Goal: Check status: Check status

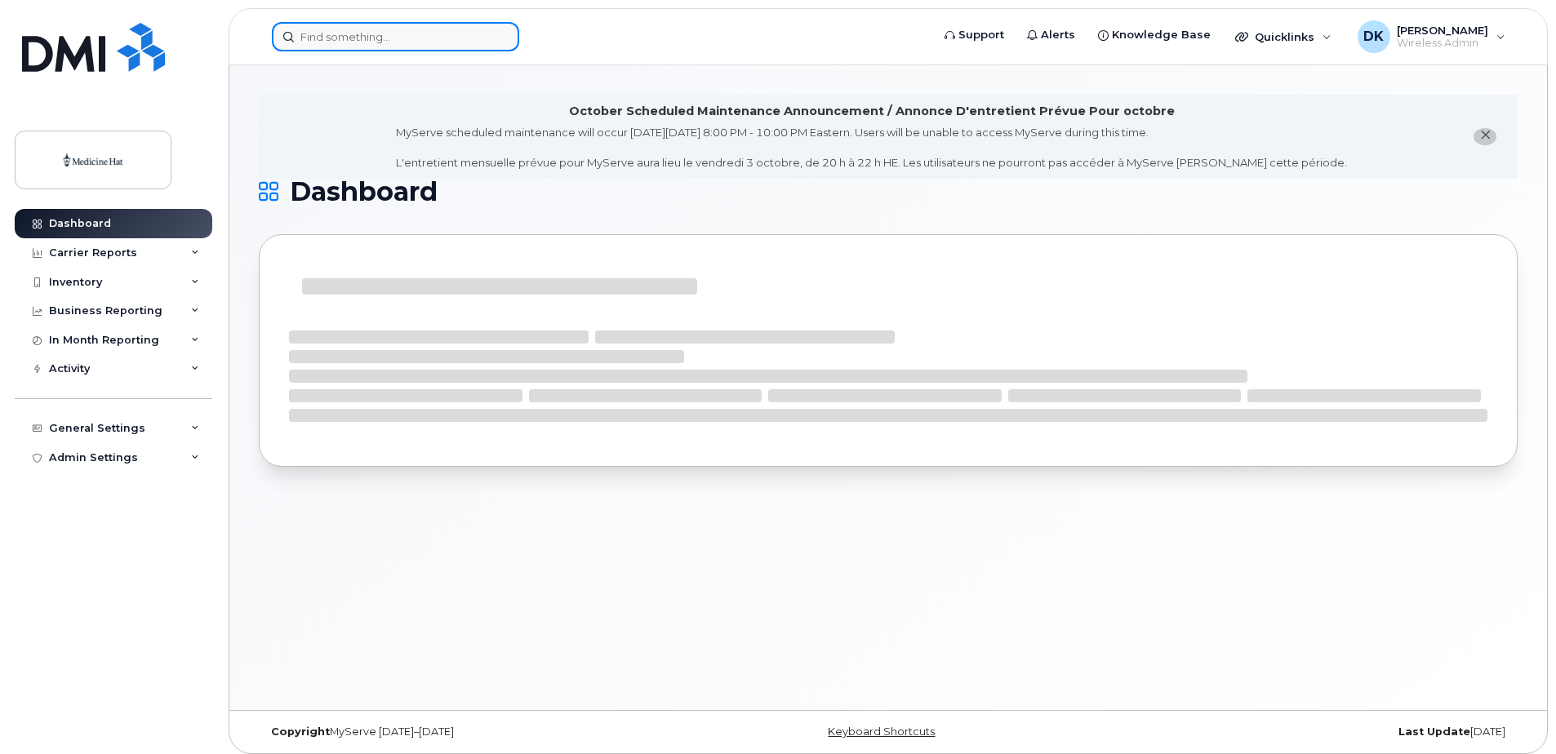
click at [385, 39] on input at bounding box center [395, 36] width 247 height 29
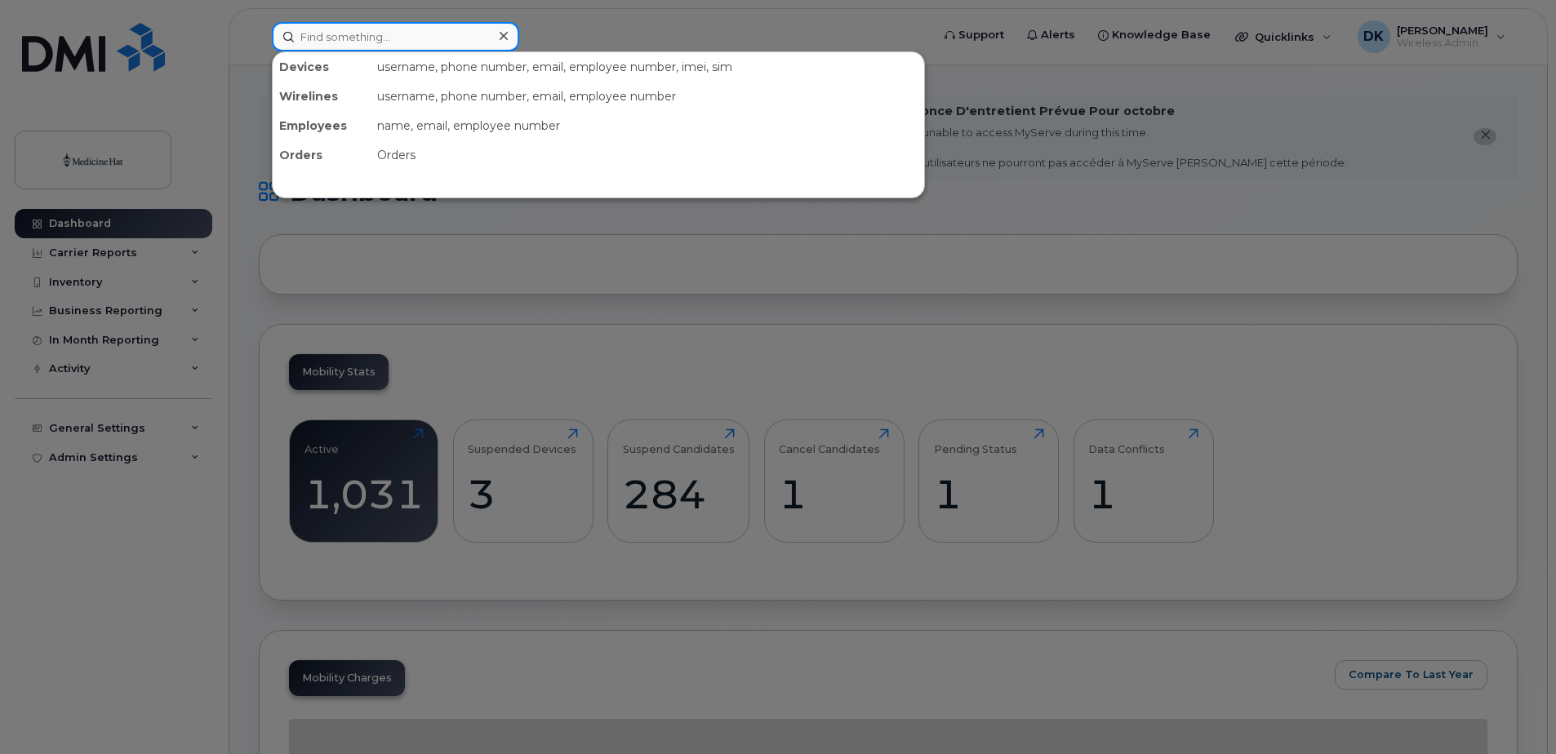
paste input "4035048723"
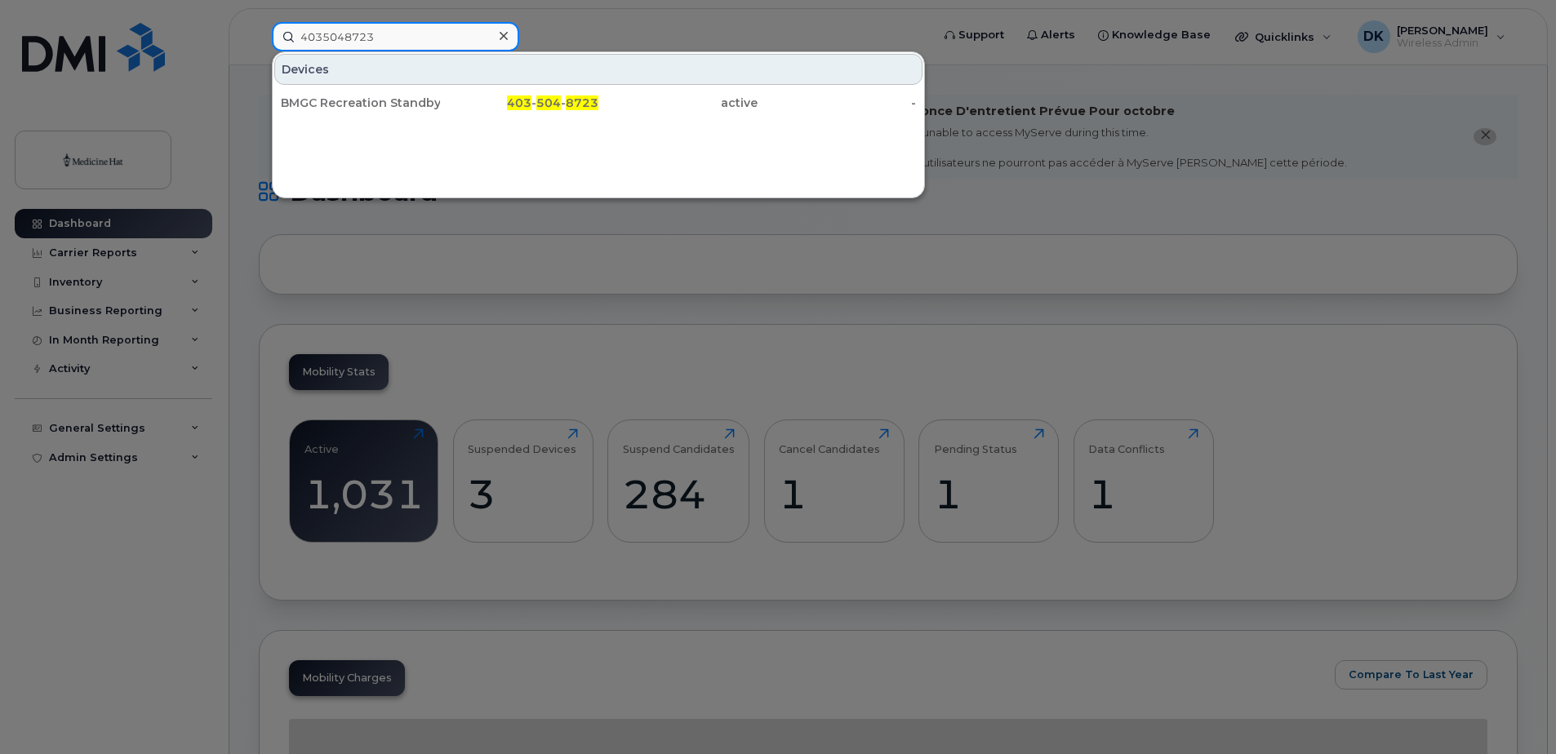
type input "4035048723"
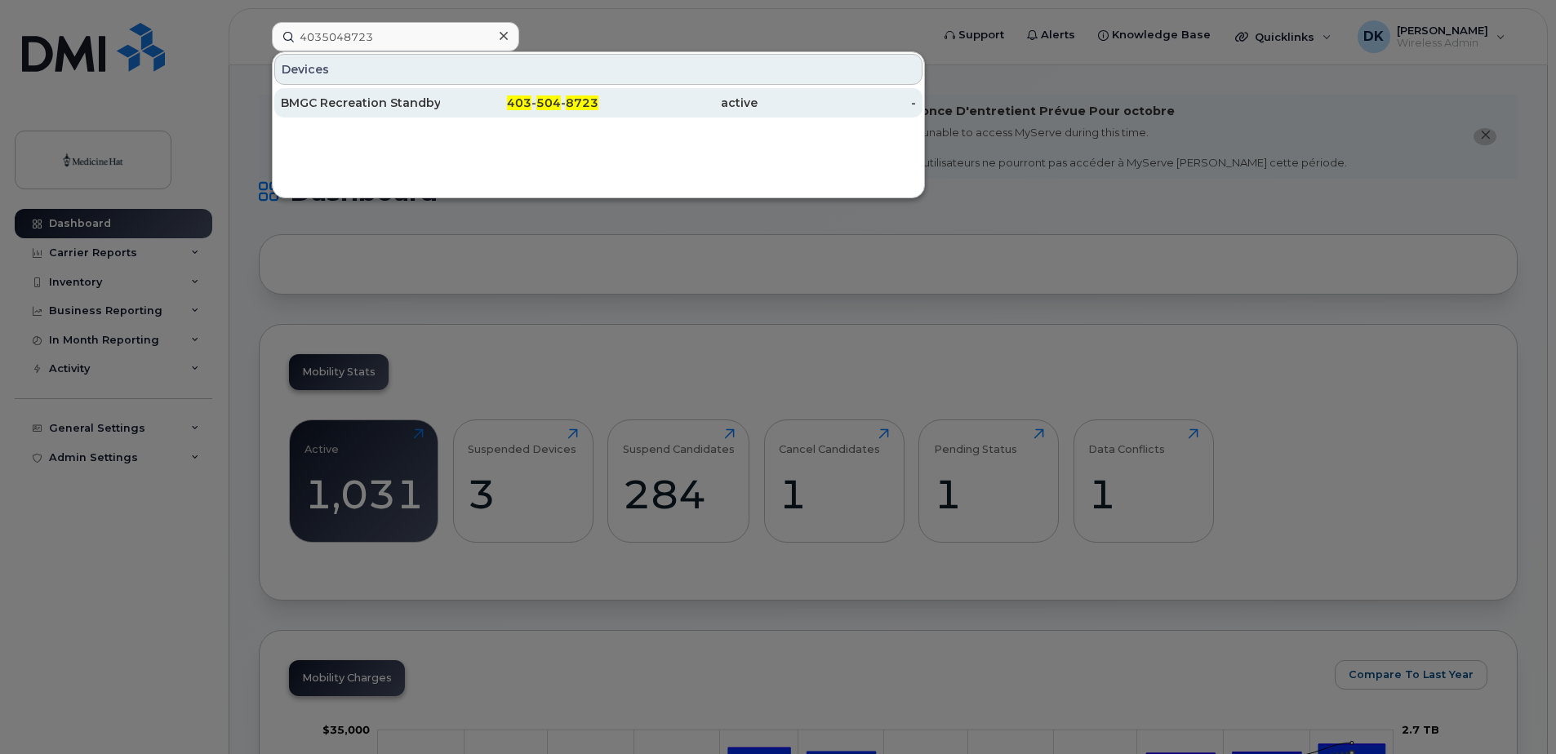
click at [392, 101] on div "BMGC Recreation Standby" at bounding box center [360, 103] width 159 height 16
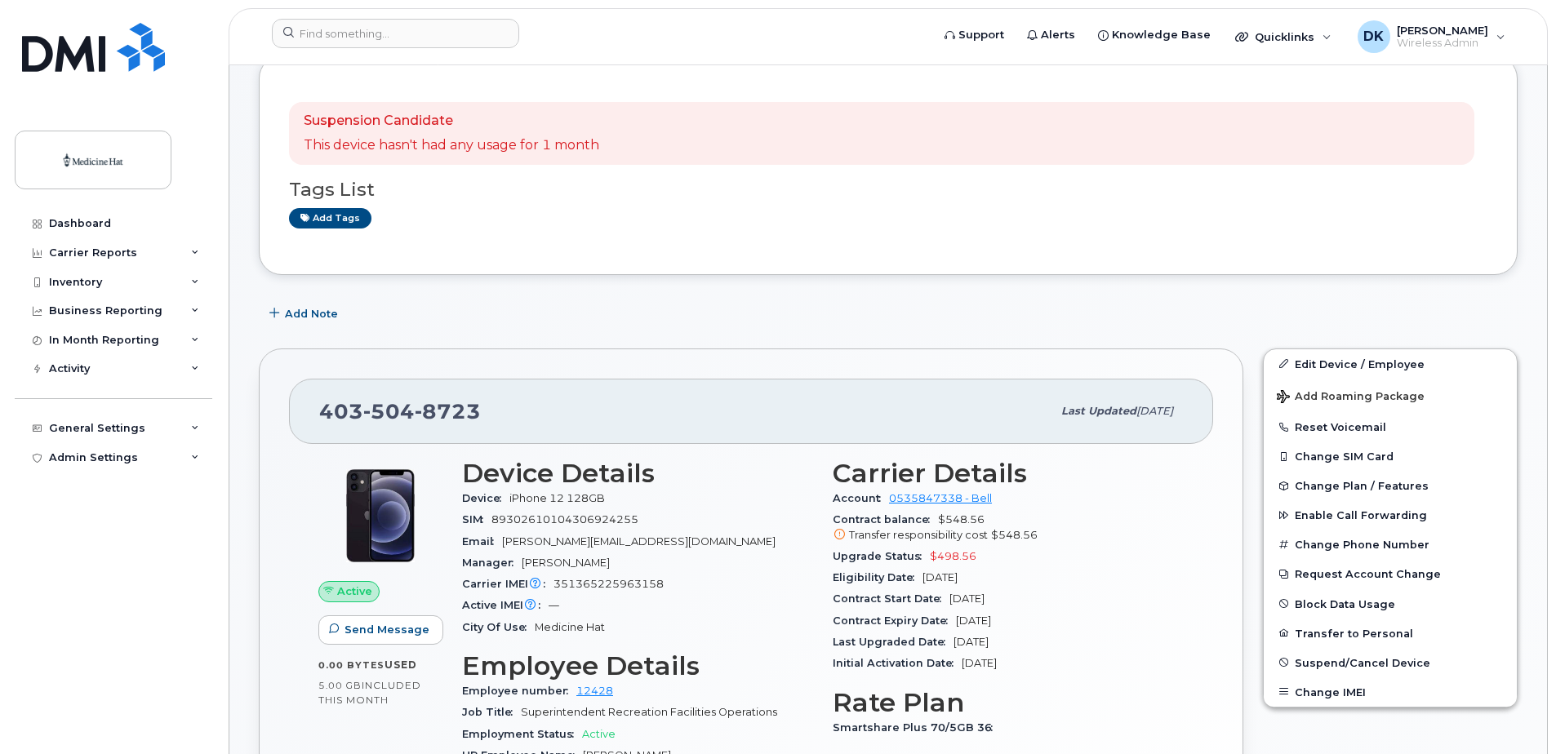
scroll to position [245, 0]
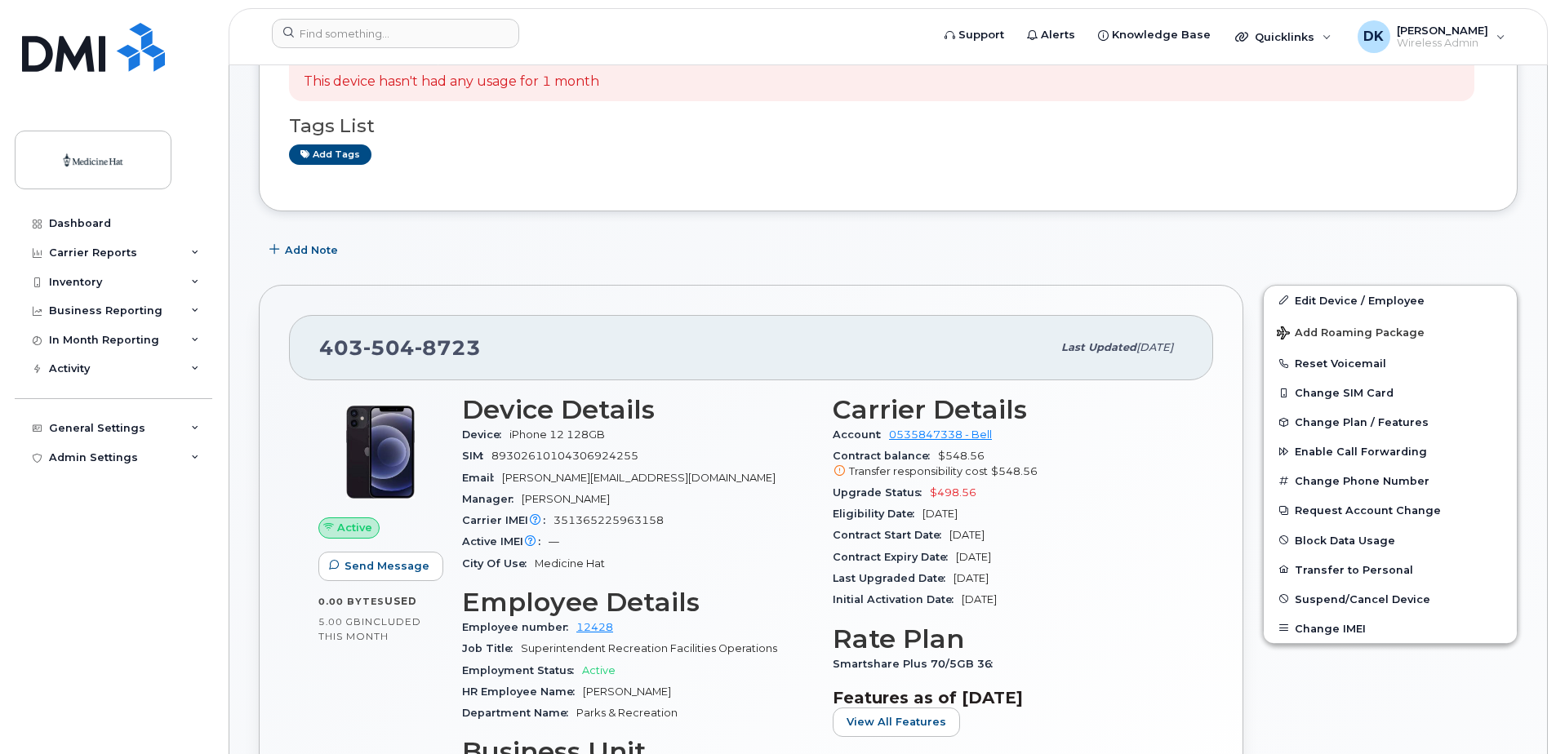
drag, startPoint x: 1032, startPoint y: 349, endPoint x: 1197, endPoint y: 356, distance: 165.0
click at [1197, 356] on div "[PHONE_NUMBER] Last updated [DATE]" at bounding box center [751, 347] width 924 height 65
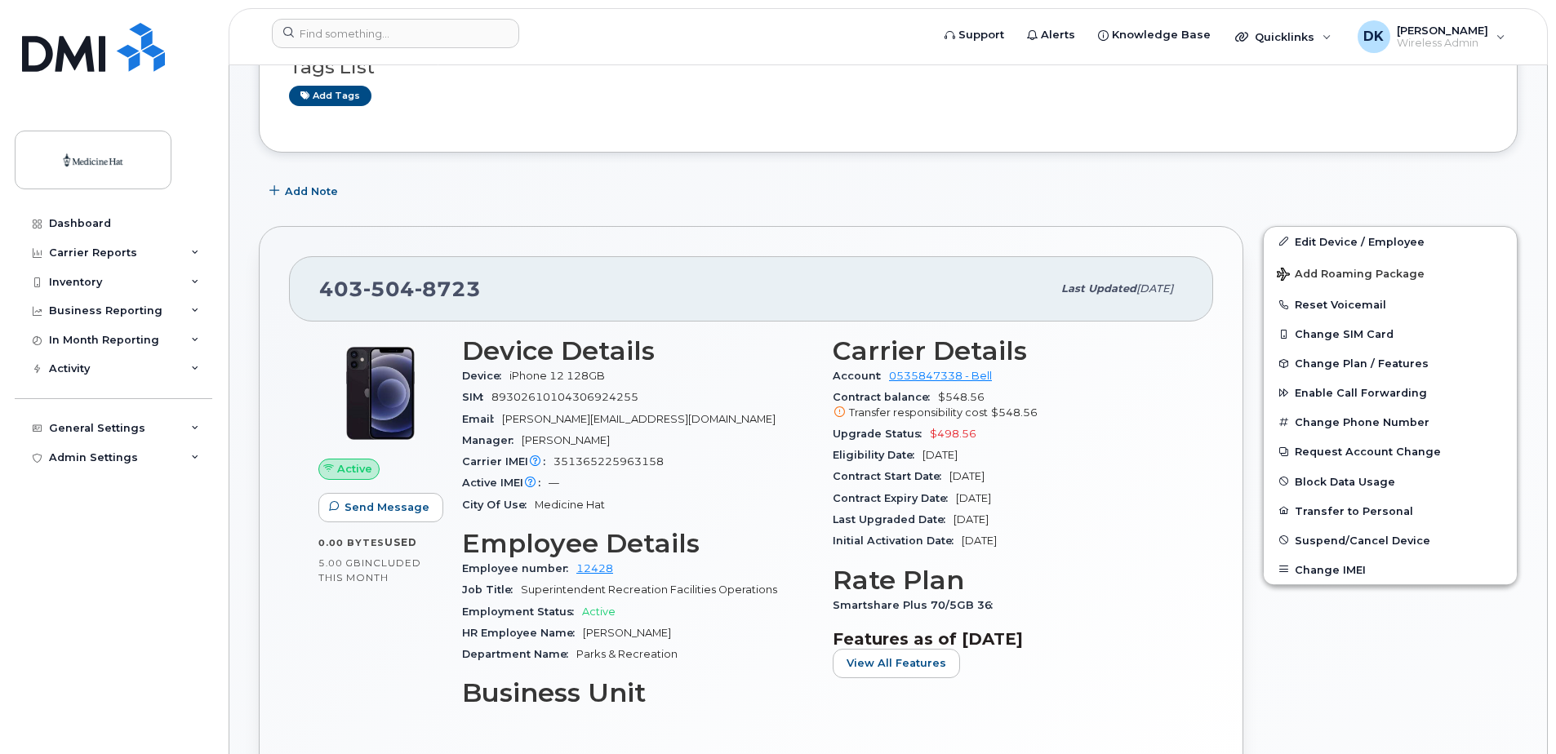
scroll to position [326, 0]
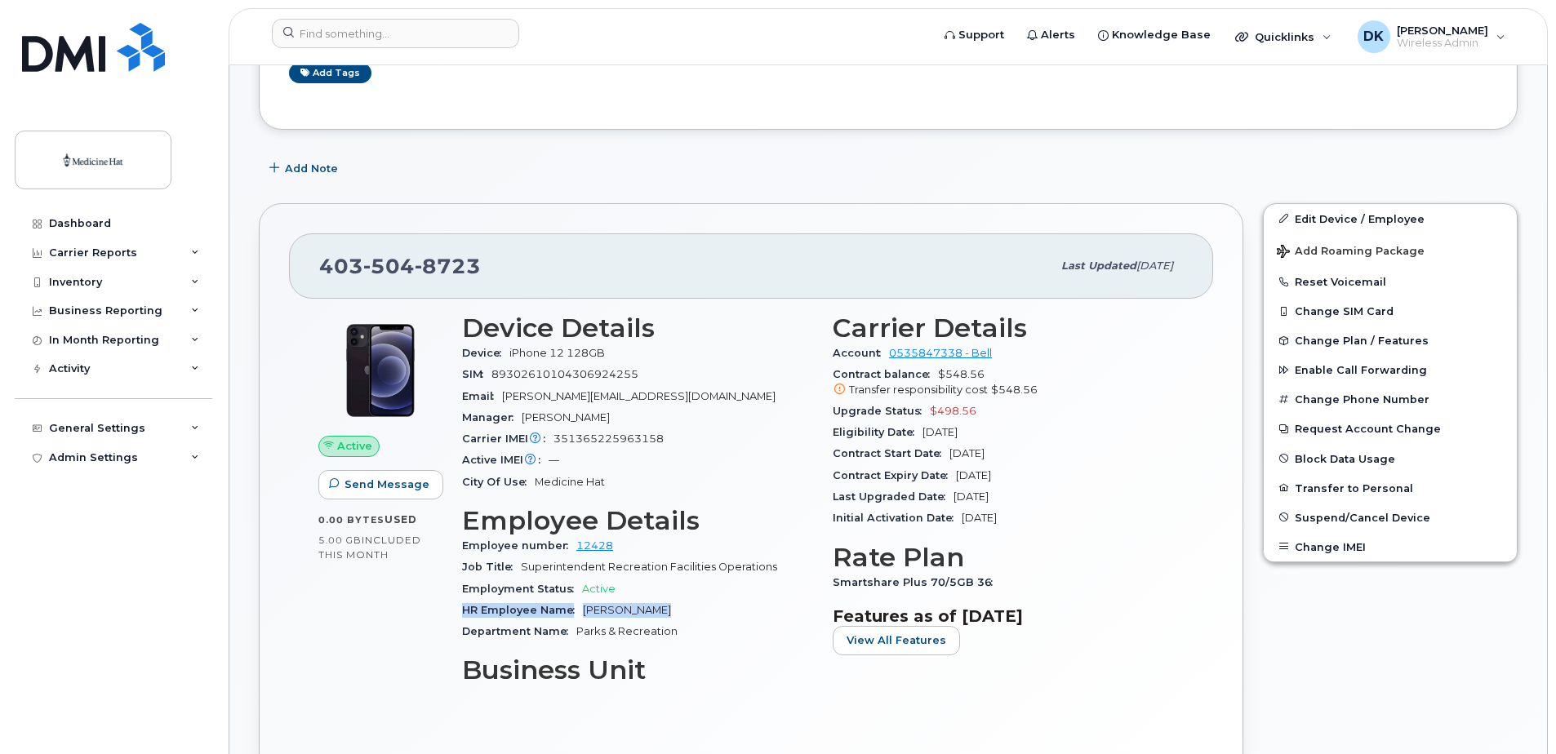
drag, startPoint x: 655, startPoint y: 613, endPoint x: 455, endPoint y: 619, distance: 199.3
click at [455, 619] on div "Device Details Device iPhone 12 128GB SIM [TECHNICAL_ID] Email [PERSON_NAME][EM…" at bounding box center [637, 506] width 371 height 404
click at [667, 628] on span "Parks & Recreation" at bounding box center [626, 631] width 101 height 12
